Goal: Task Accomplishment & Management: Use online tool/utility

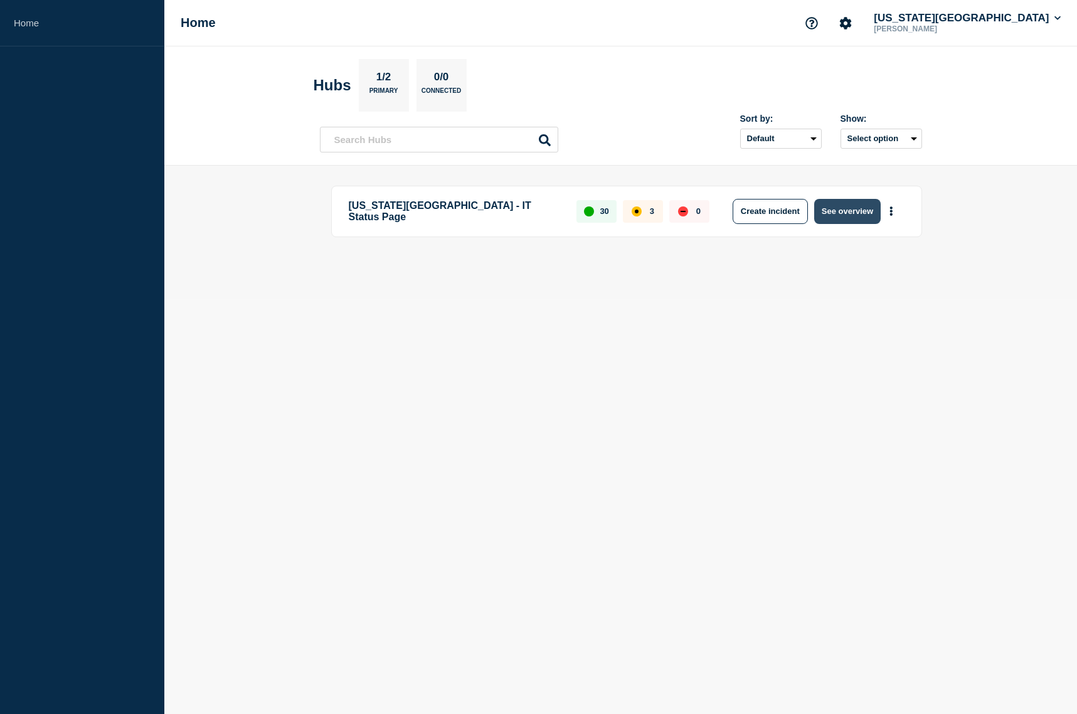
click at [858, 215] on button "See overview" at bounding box center [847, 211] width 66 height 25
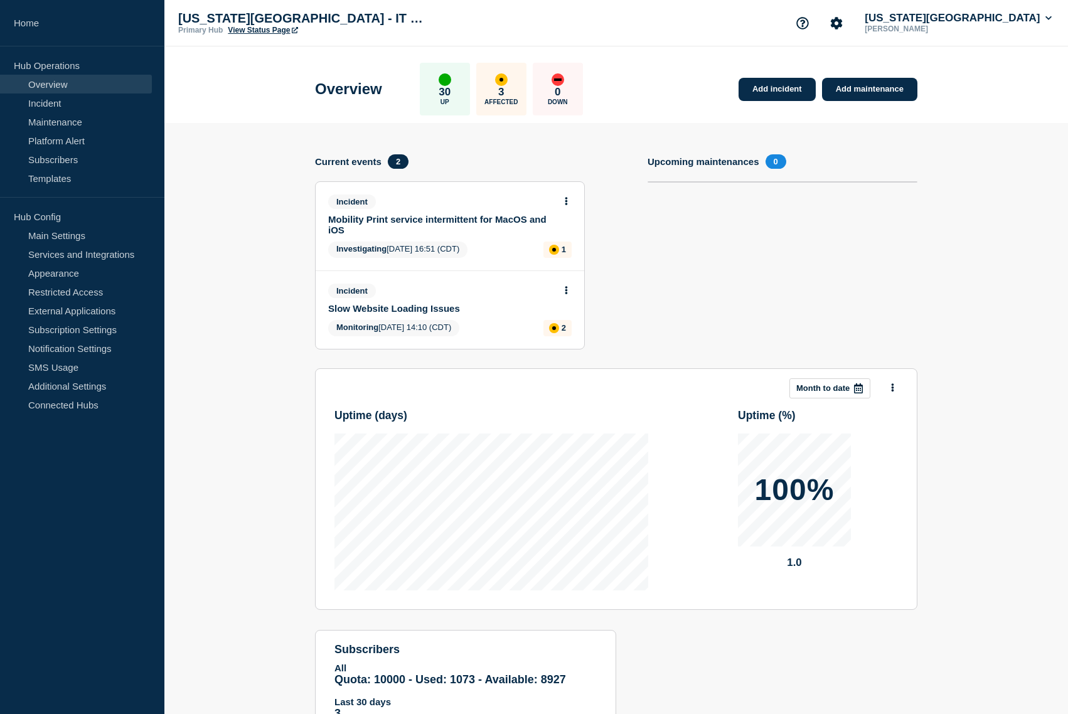
click at [568, 291] on button at bounding box center [566, 290] width 11 height 11
click at [561, 337] on link "Update incident" at bounding box center [566, 337] width 61 height 10
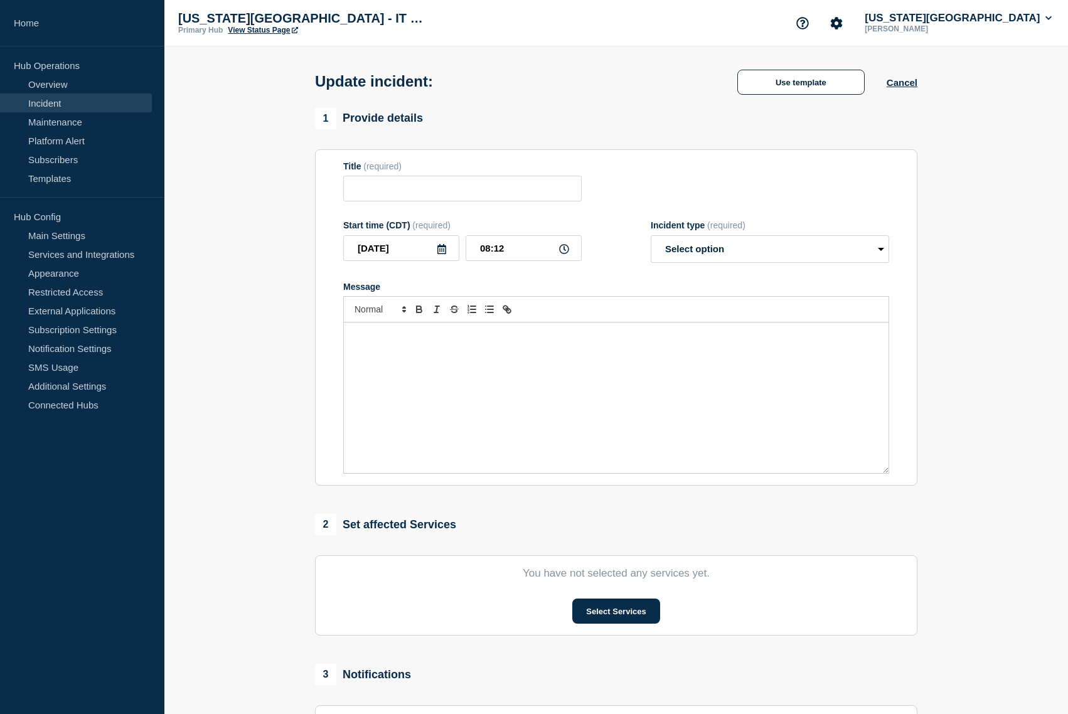
type input "Slow Website Loading Issues"
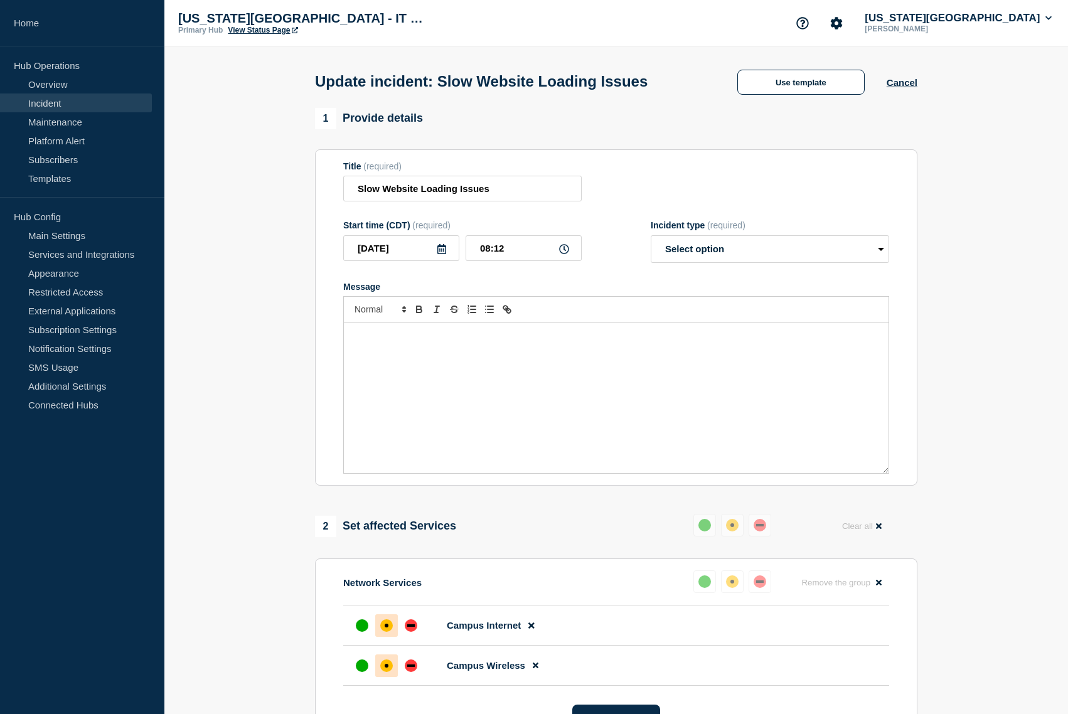
click at [501, 390] on div "Message" at bounding box center [616, 397] width 544 height 151
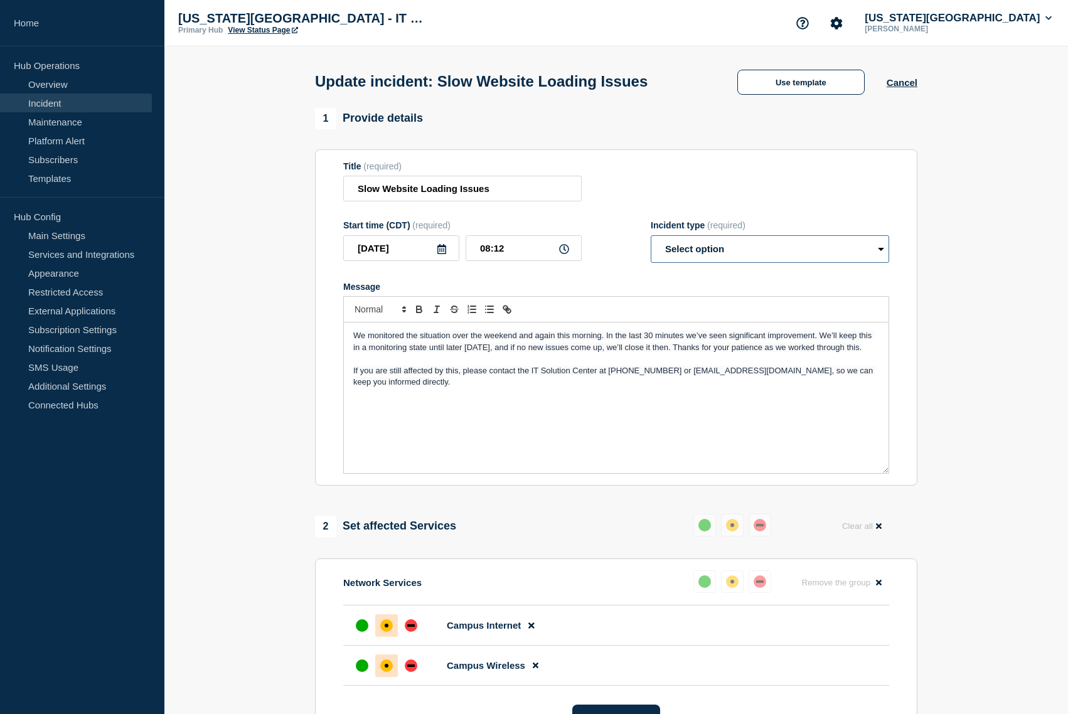
click at [746, 255] on select "Select option Investigating Identified Monitoring Resolved" at bounding box center [769, 249] width 238 height 28
select select "investigating"
click at [650, 238] on select "Select option Investigating Identified Monitoring Resolved" at bounding box center [769, 249] width 238 height 28
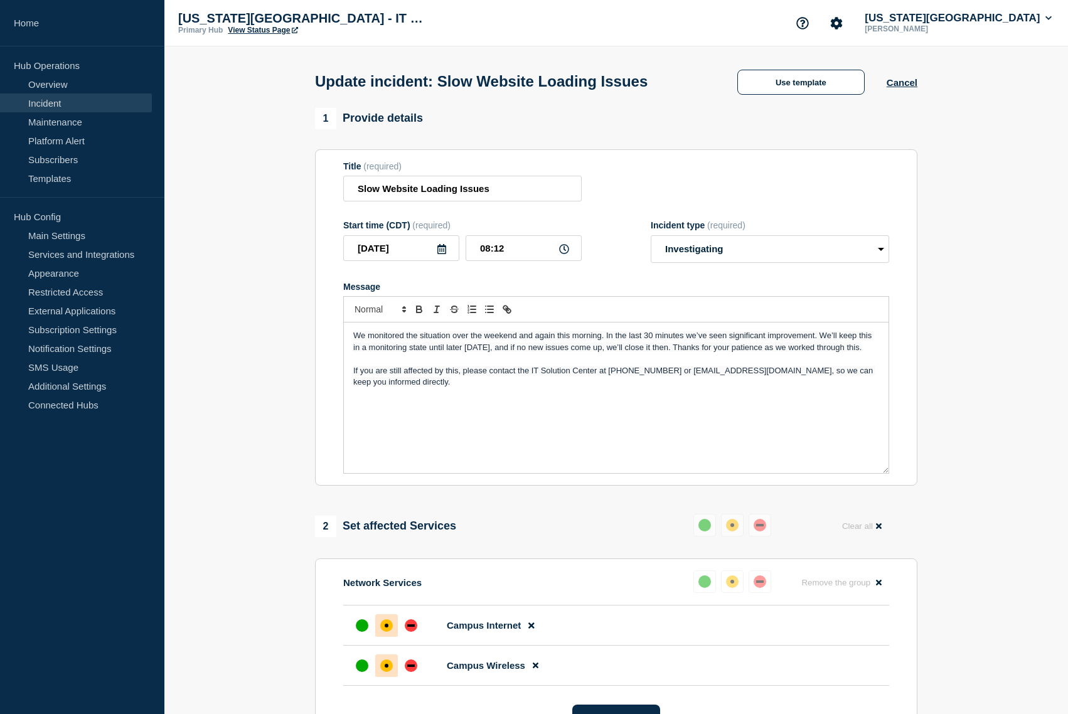
click at [533, 411] on div "We monitored the situation over the weekend and again this morning. In the last…" at bounding box center [616, 397] width 544 height 151
click at [354, 336] on span "We monitored the situation over the weekend and again this morning. In the last…" at bounding box center [613, 341] width 521 height 21
click at [593, 350] on p "As we monitored throughout the day, we noticed issues popping up again. We cont…" at bounding box center [616, 341] width 526 height 23
click at [510, 383] on p "If you are still affected by this, please contact the IT Solution Center at [PH…" at bounding box center [616, 376] width 526 height 23
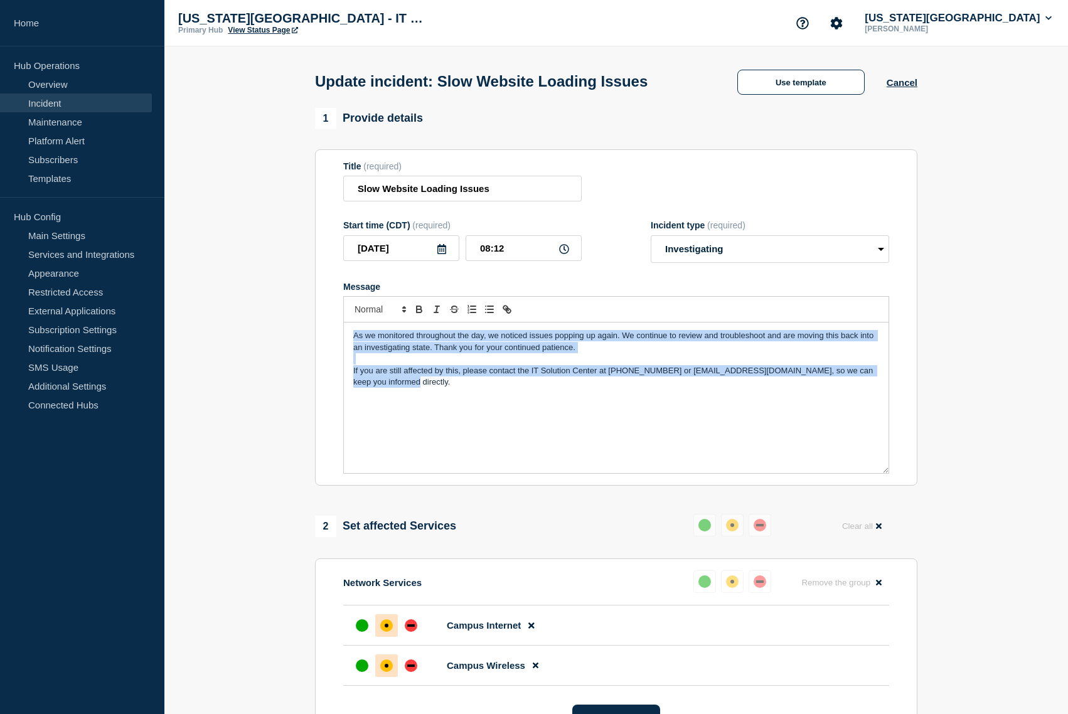
copy div "As we monitored throughout the day, we noticed issues popping up again. We cont…"
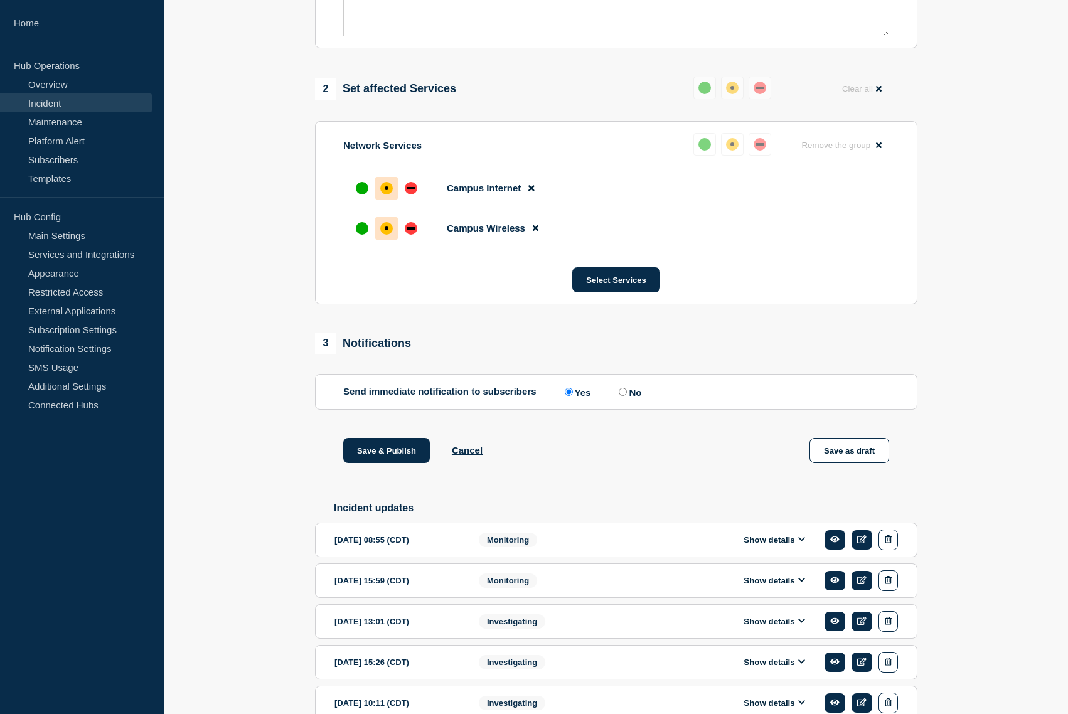
scroll to position [439, 0]
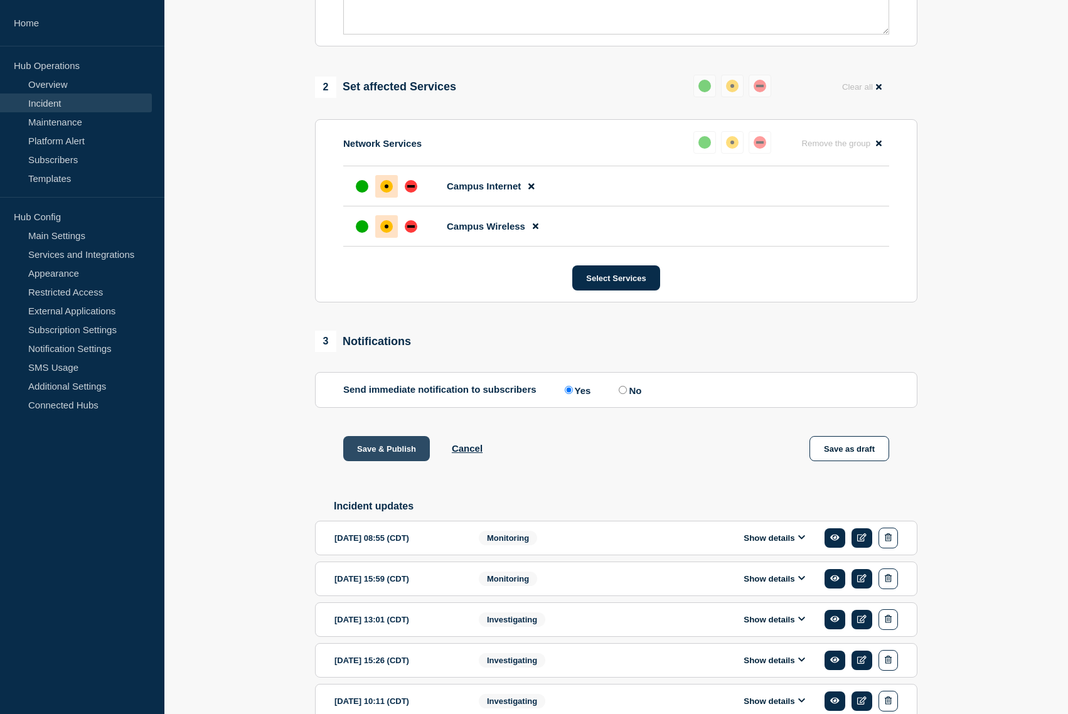
click at [396, 449] on button "Save & Publish" at bounding box center [386, 448] width 87 height 25
